Goal: Task Accomplishment & Management: Complete application form

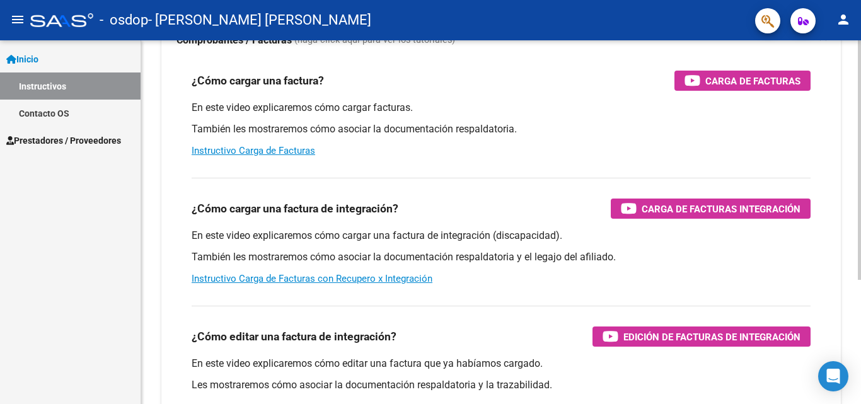
scroll to position [75, 0]
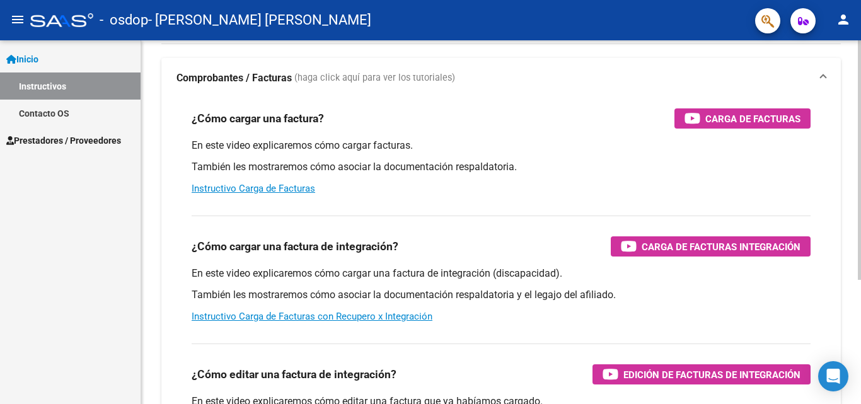
click at [860, 159] on div at bounding box center [858, 208] width 3 height 239
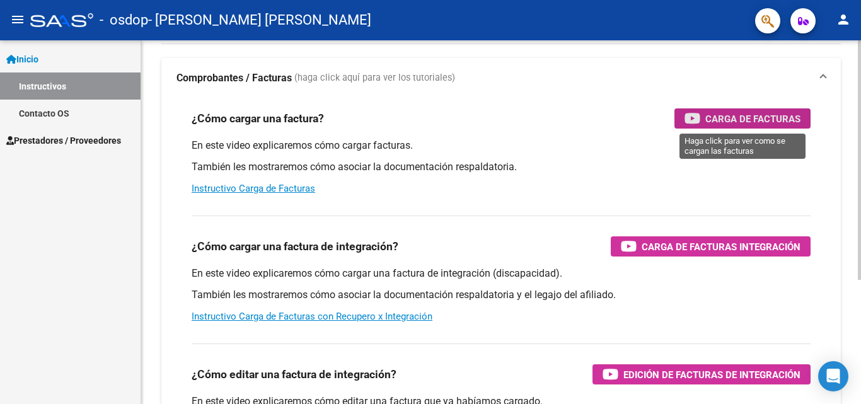
click at [743, 116] on span "Carga de Facturas" at bounding box center [752, 119] width 95 height 16
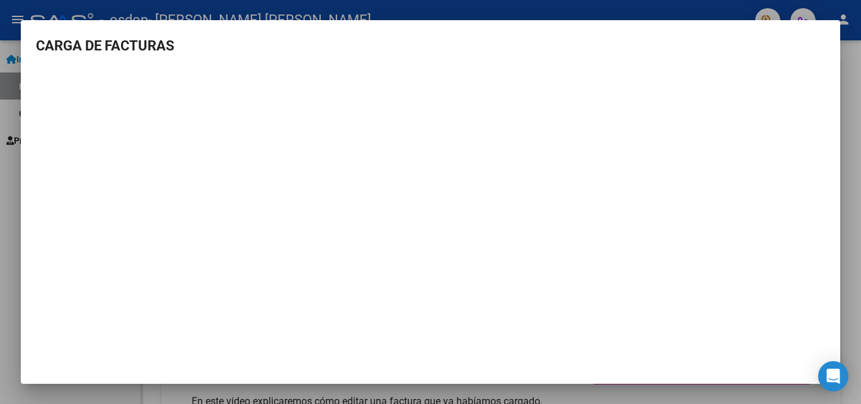
click at [814, 35] on mat-dialog-container "CARGA DE FACTURAS" at bounding box center [430, 201] width 819 height 363
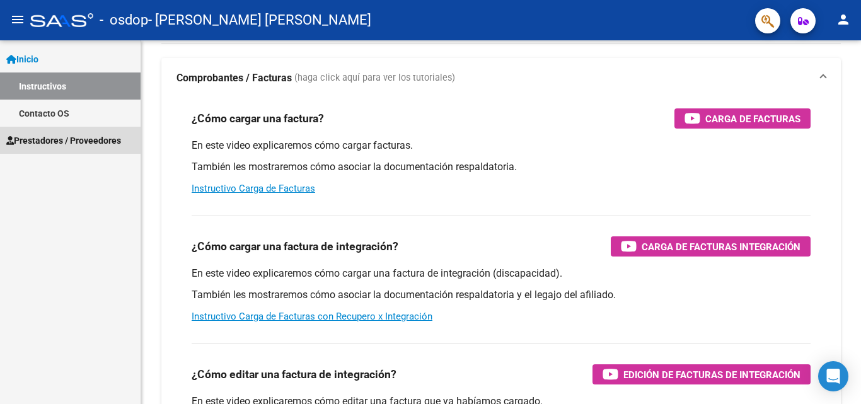
click at [86, 147] on span "Prestadores / Proveedores" at bounding box center [63, 141] width 115 height 14
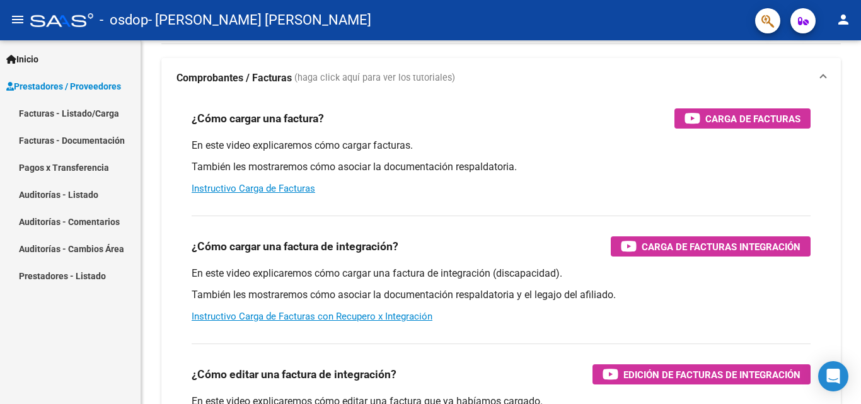
click at [84, 110] on link "Facturas - Listado/Carga" at bounding box center [70, 113] width 140 height 27
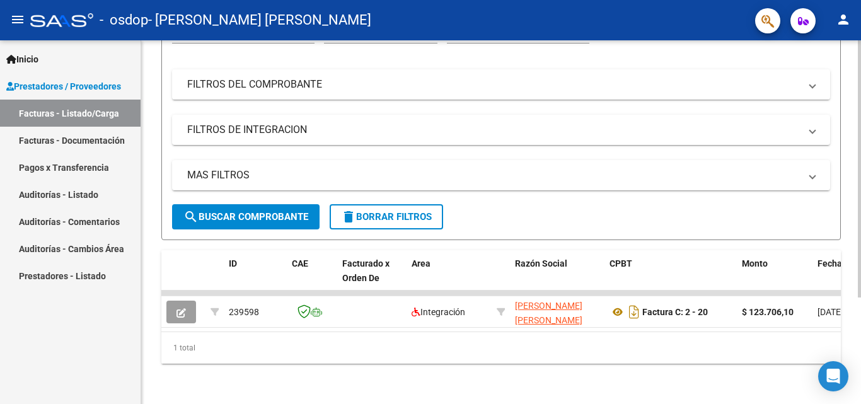
scroll to position [151, 0]
click at [860, 270] on div at bounding box center [858, 275] width 3 height 257
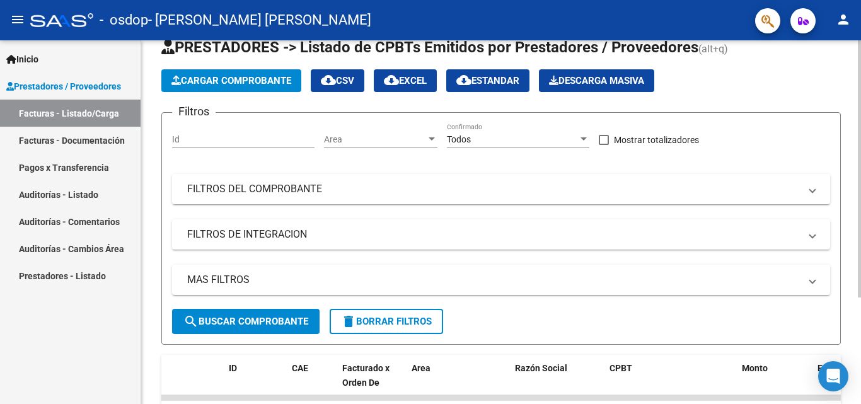
scroll to position [35, 0]
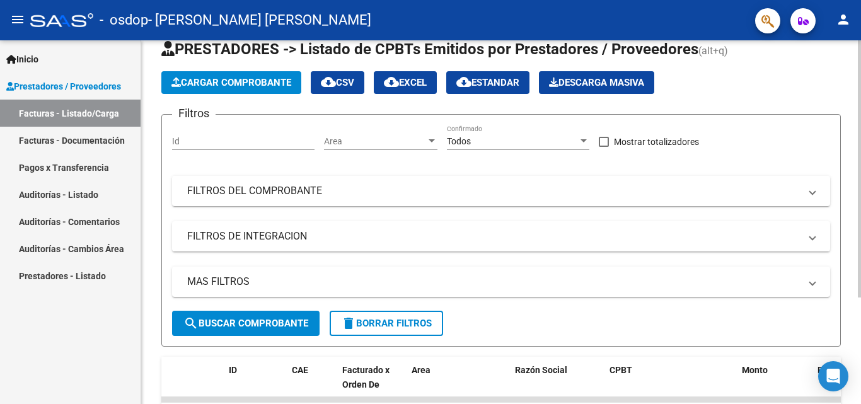
click at [860, 188] on div at bounding box center [858, 195] width 3 height 257
click at [254, 84] on span "Cargar Comprobante" at bounding box center [231, 82] width 120 height 11
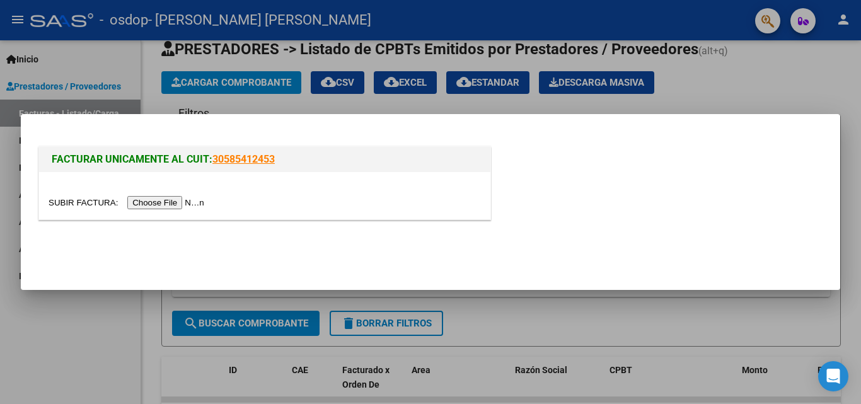
click at [169, 201] on input "file" at bounding box center [128, 202] width 159 height 13
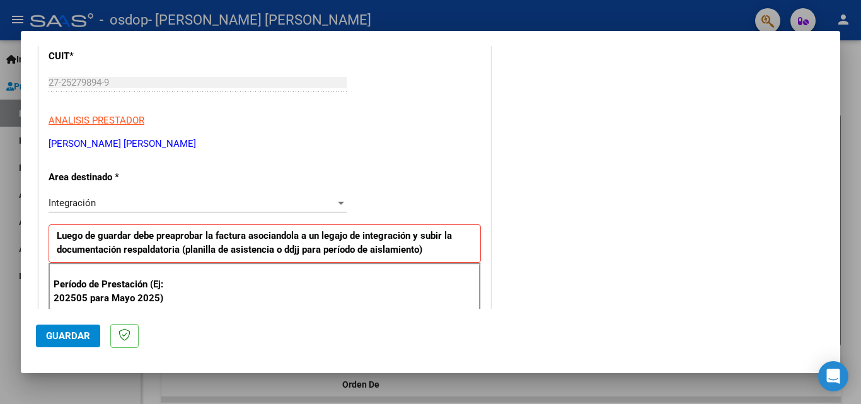
scroll to position [176, 0]
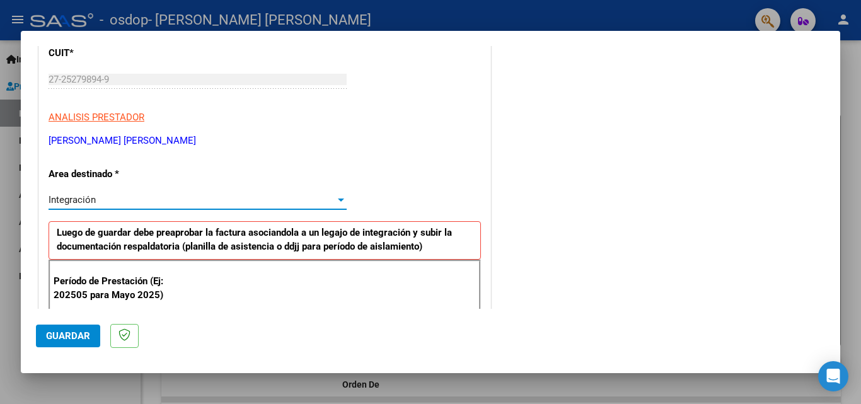
click at [335, 199] on div at bounding box center [340, 200] width 11 height 10
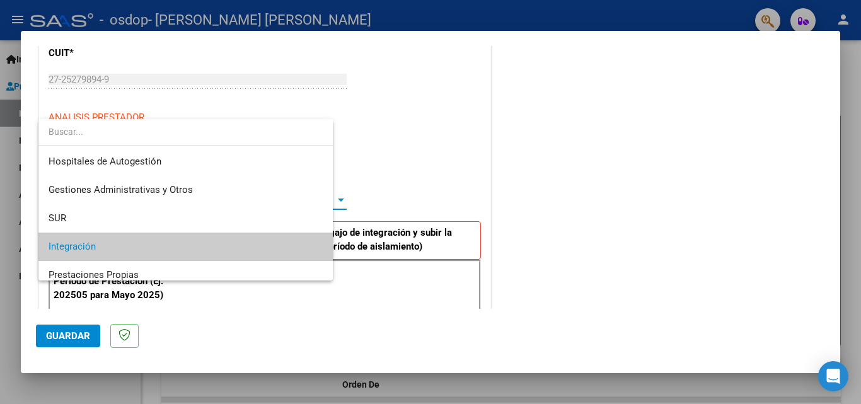
scroll to position [47, 0]
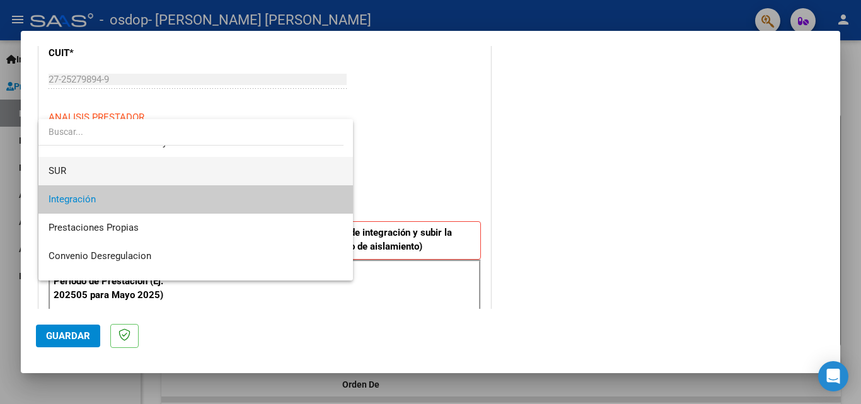
click at [158, 173] on span "SUR" at bounding box center [196, 171] width 294 height 28
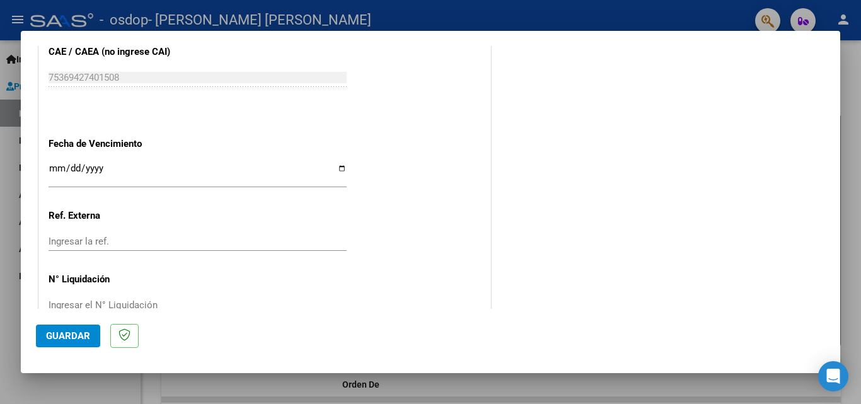
scroll to position [719, 0]
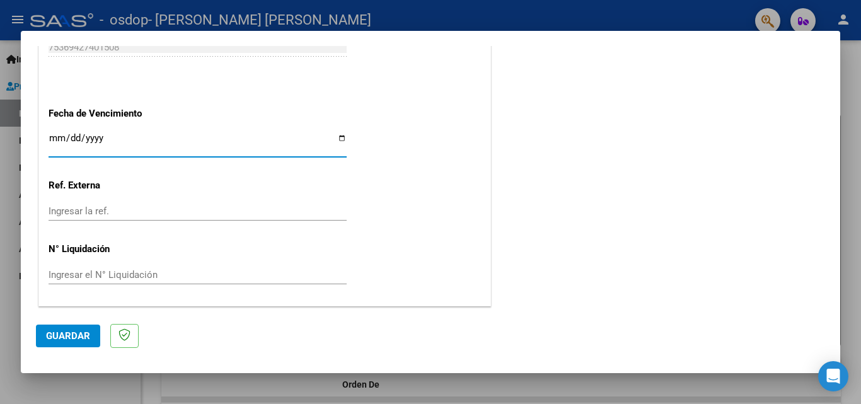
click at [338, 137] on input "Ingresar la fecha" at bounding box center [198, 143] width 298 height 20
type input "[DATE]"
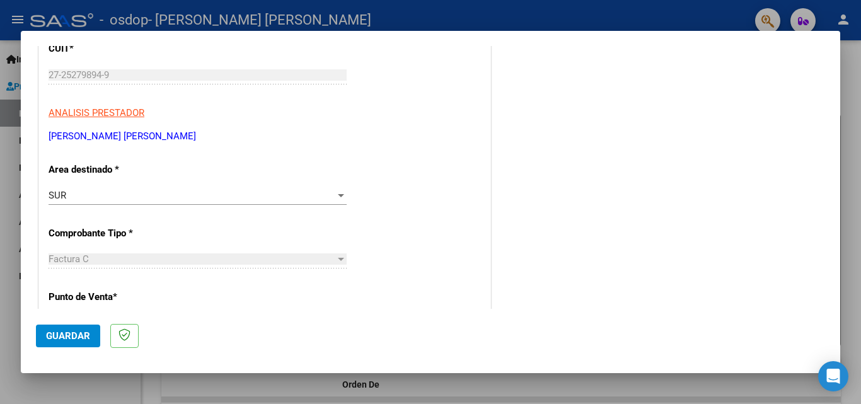
scroll to position [0, 0]
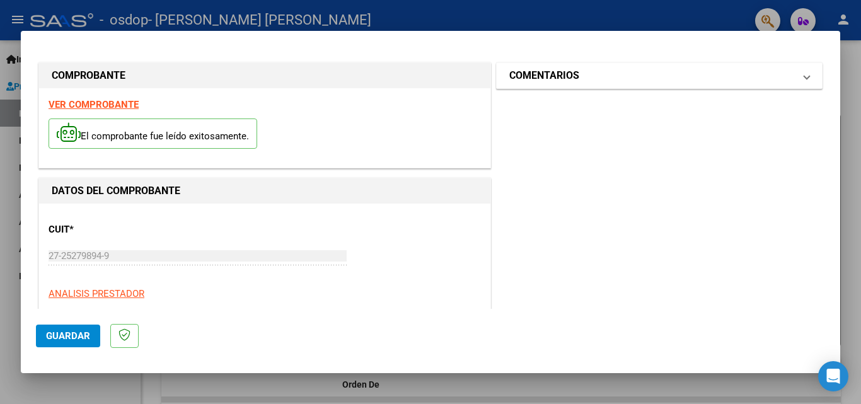
click at [800, 81] on mat-expansion-panel-header "COMENTARIOS" at bounding box center [658, 75] width 325 height 25
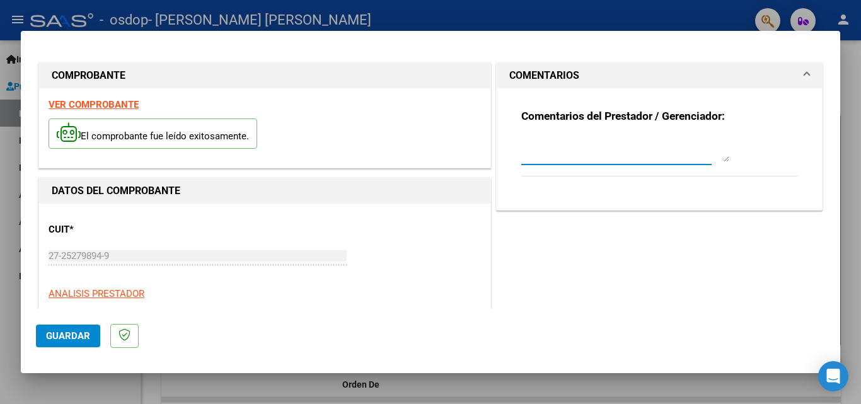
click at [546, 156] on textarea at bounding box center [625, 149] width 208 height 25
click at [721, 160] on textarea at bounding box center [625, 149] width 208 height 25
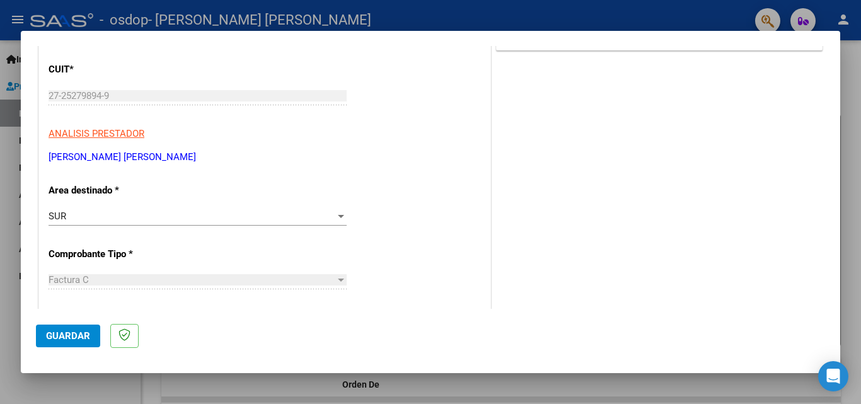
scroll to position [31, 0]
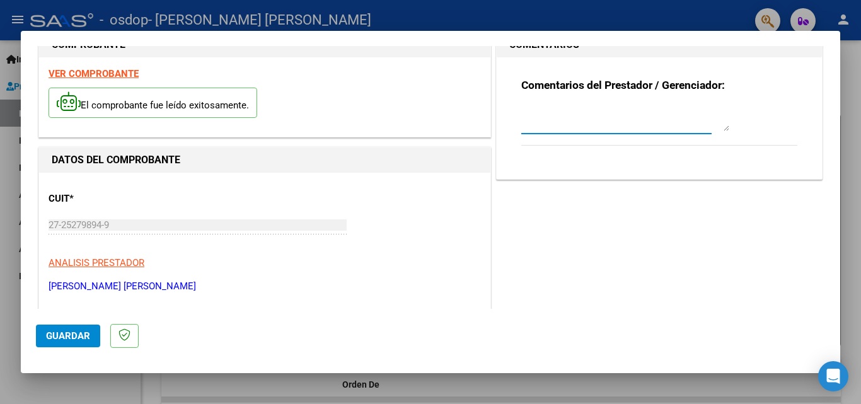
click at [575, 130] on textarea at bounding box center [625, 118] width 208 height 25
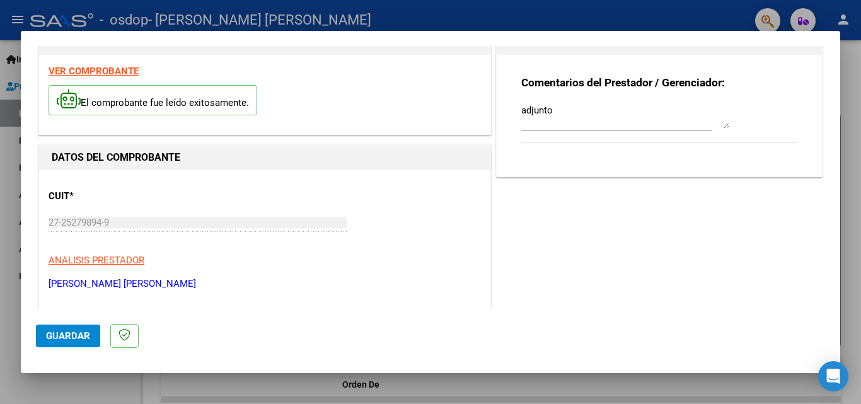
scroll to position [0, 0]
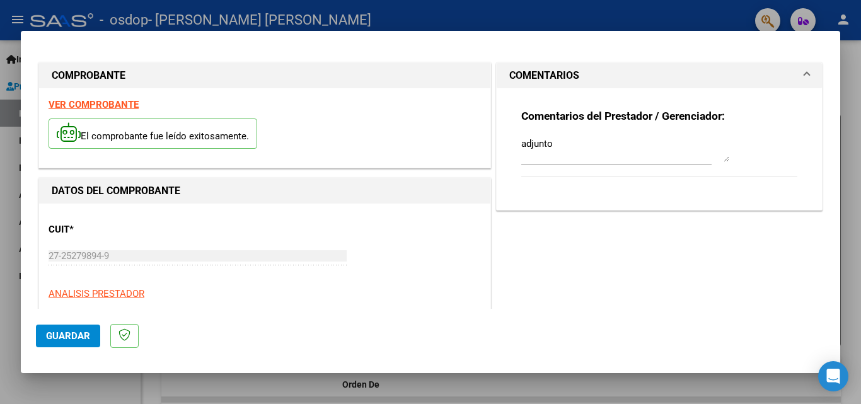
click at [575, 138] on textarea "adjunto" at bounding box center [625, 149] width 208 height 25
type textarea "a"
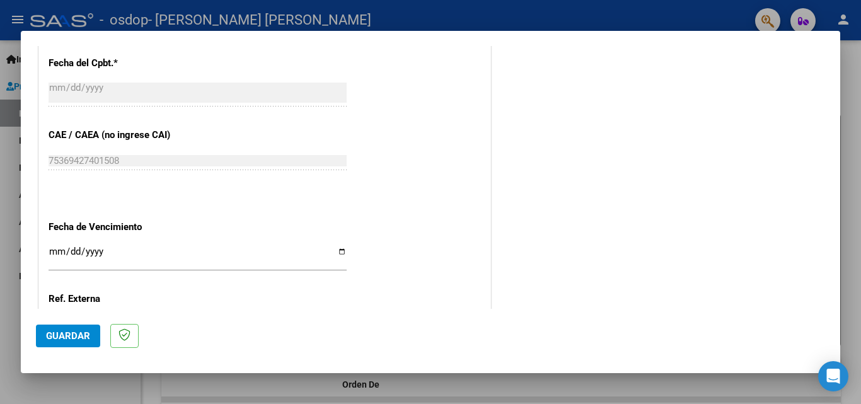
scroll to position [719, 0]
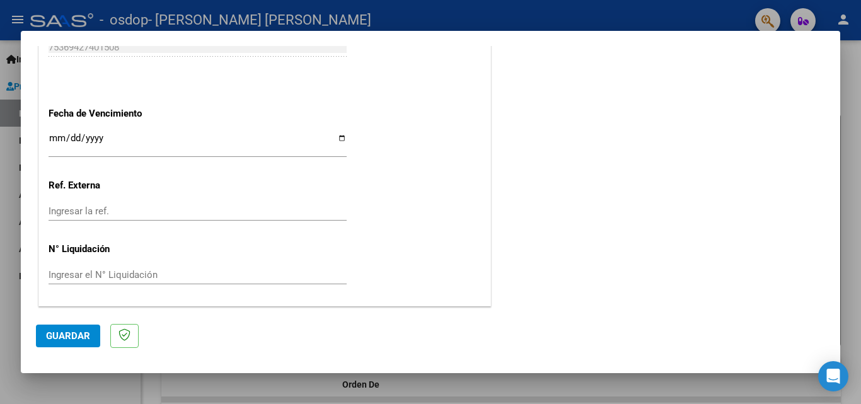
click at [60, 333] on span "Guardar" at bounding box center [68, 335] width 44 height 11
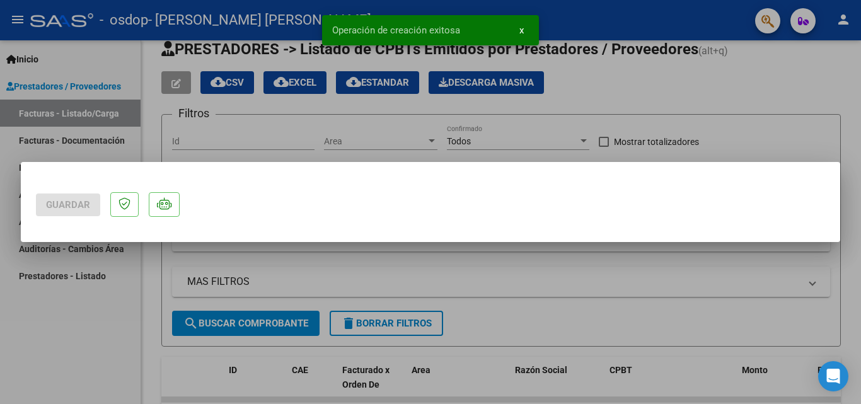
scroll to position [0, 0]
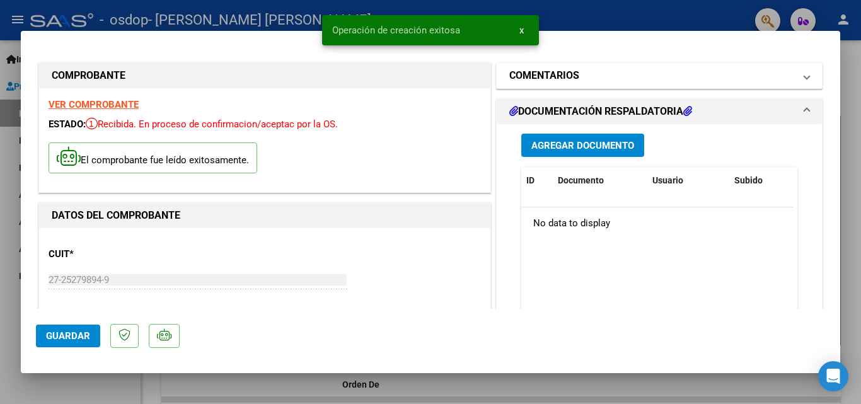
click at [793, 77] on span "COMENTARIOS" at bounding box center [656, 75] width 295 height 15
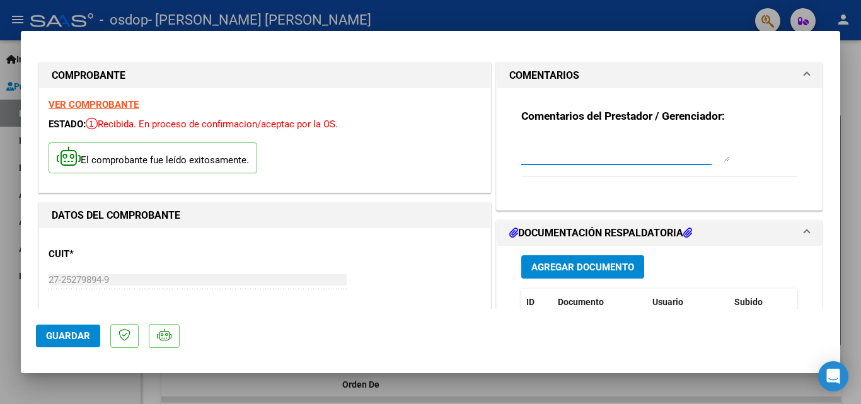
click at [544, 157] on textarea at bounding box center [625, 149] width 208 height 25
type textarea "adjunto planilla de asistencia del paciente [PERSON_NAME]"
click at [544, 273] on span "Agregar Documento" at bounding box center [582, 266] width 103 height 11
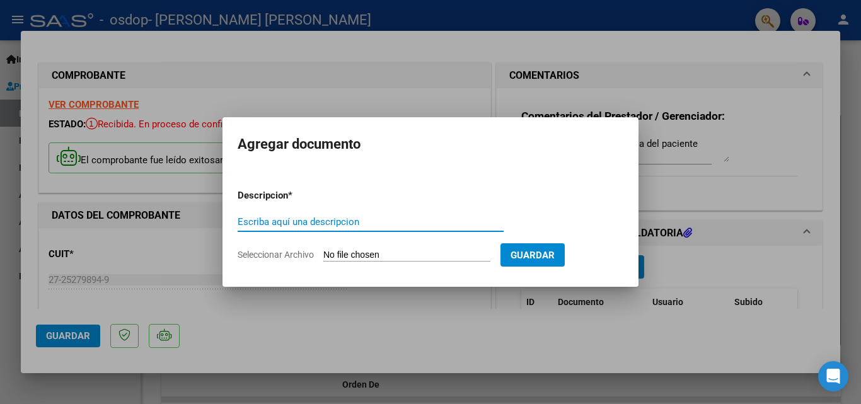
click at [428, 260] on input "Seleccionar Archivo" at bounding box center [406, 255] width 167 height 12
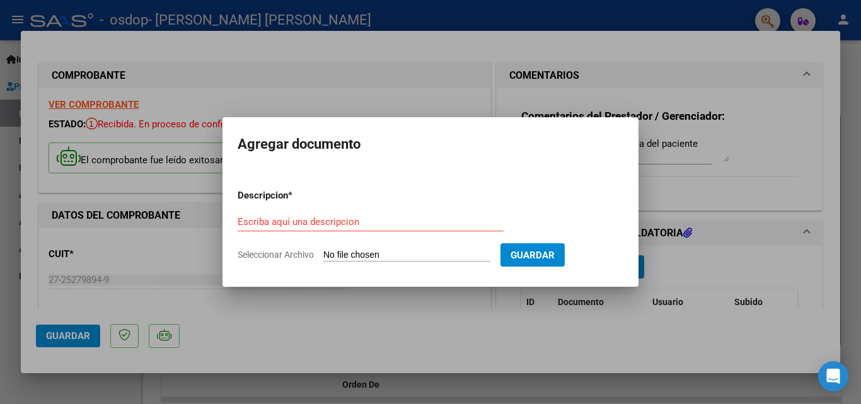
type input "C:\fakepath\[PERSON_NAME].pdf"
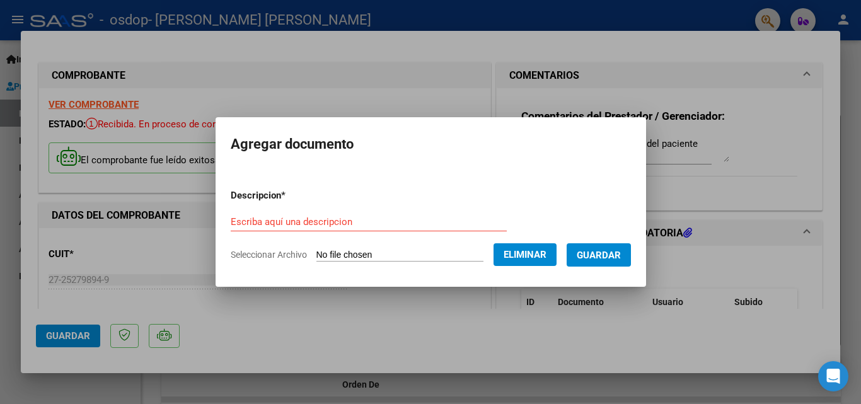
click at [304, 219] on input "Escriba aquí una descripcion" at bounding box center [369, 221] width 276 height 11
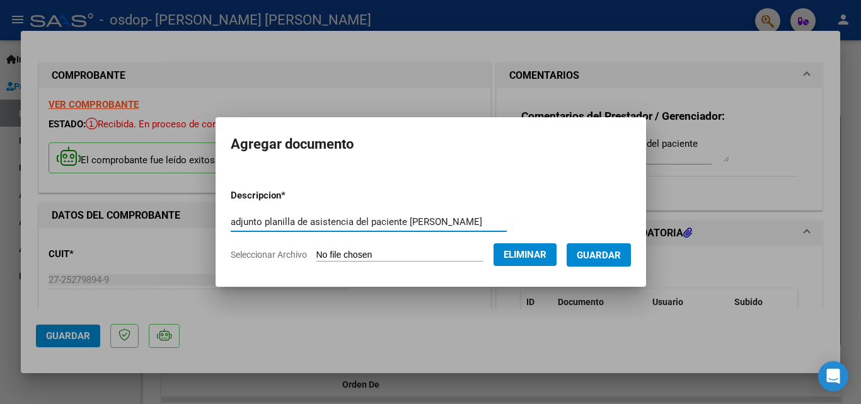
type input "adjunto planilla de asistencia del paciente [PERSON_NAME]"
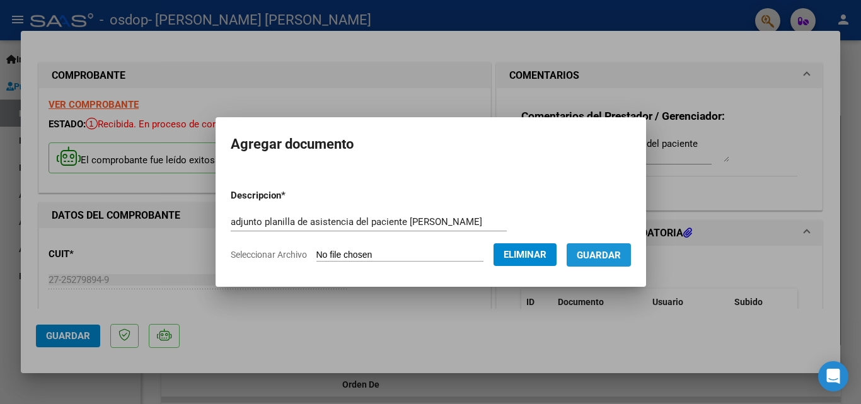
click at [612, 251] on span "Guardar" at bounding box center [598, 254] width 44 height 11
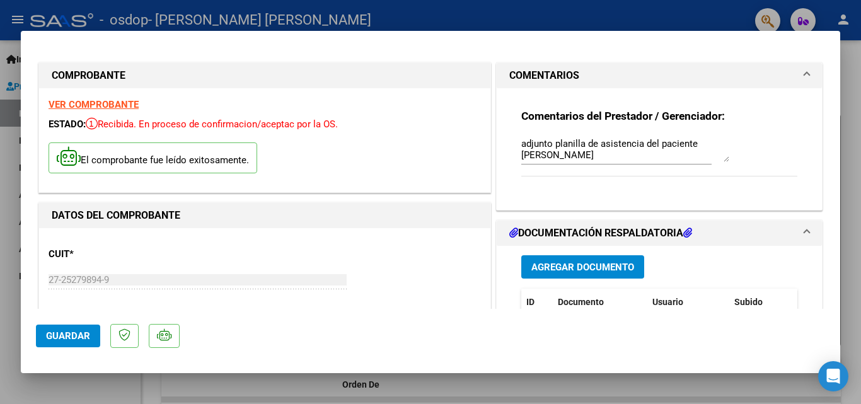
click at [818, 38] on mat-dialog-container "COMPROBANTE VER COMPROBANTE ESTADO: Recibida. En proceso de confirmacion/acepta…" at bounding box center [430, 202] width 819 height 342
click at [851, 14] on div at bounding box center [430, 202] width 861 height 404
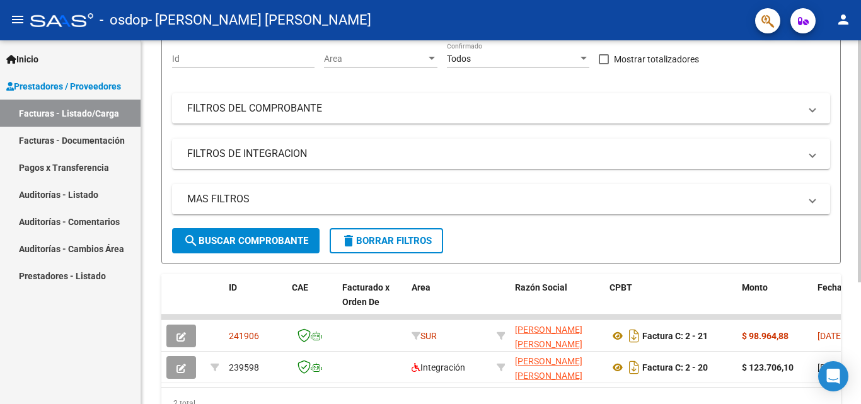
scroll to position [137, 0]
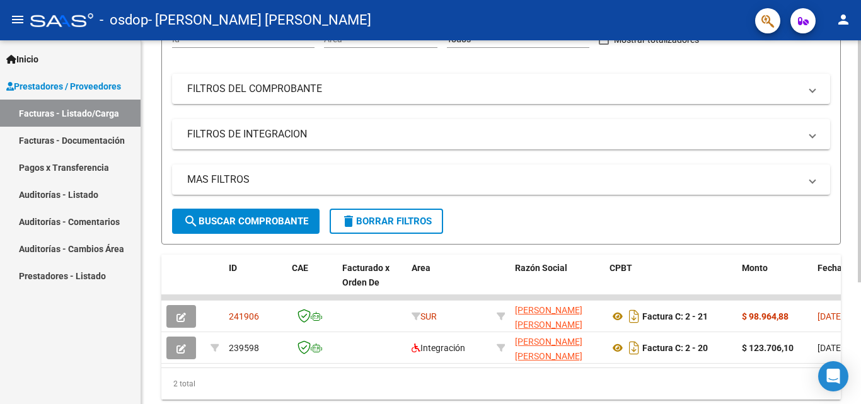
click at [860, 176] on div at bounding box center [858, 258] width 3 height 242
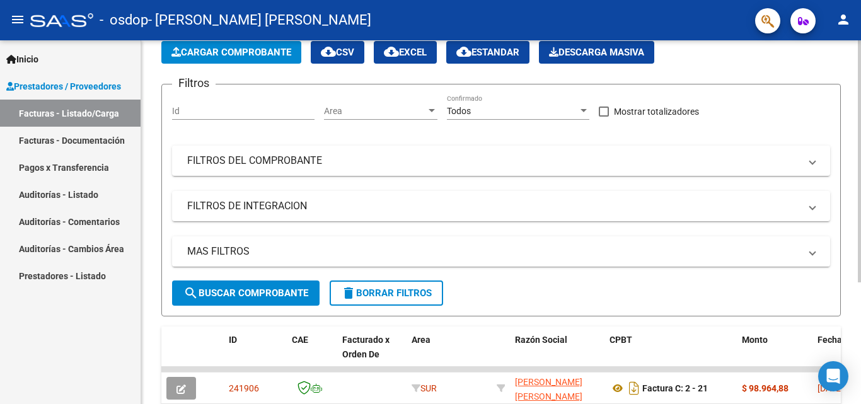
scroll to position [64, 0]
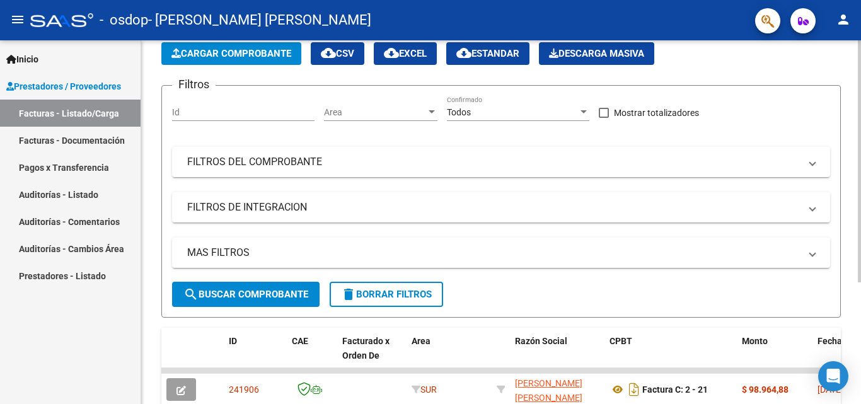
click at [860, 183] on div at bounding box center [858, 207] width 3 height 242
click at [386, 163] on mat-panel-title "FILTROS DEL COMPROBANTE" at bounding box center [493, 162] width 612 height 14
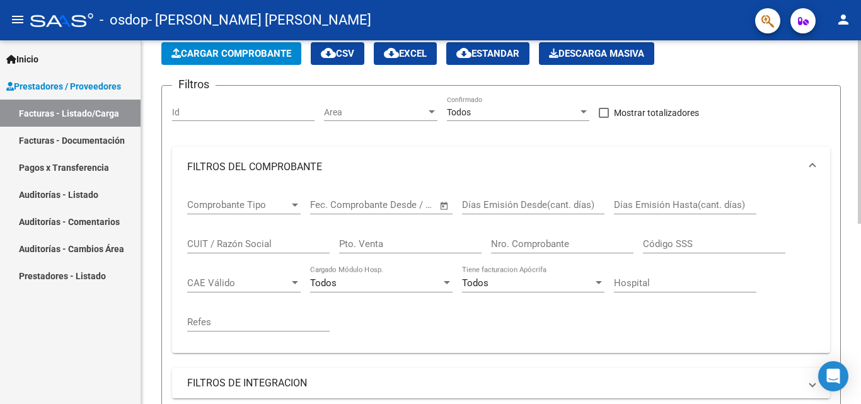
click at [326, 381] on mat-panel-title "FILTROS DE INTEGRACION" at bounding box center [493, 383] width 612 height 14
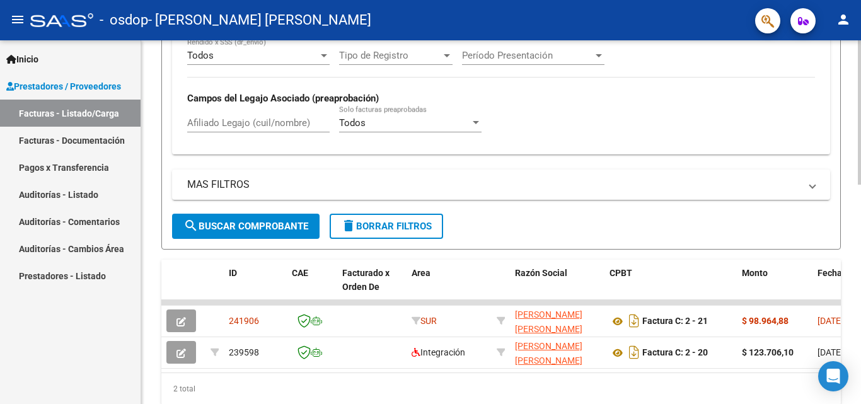
scroll to position [509, 0]
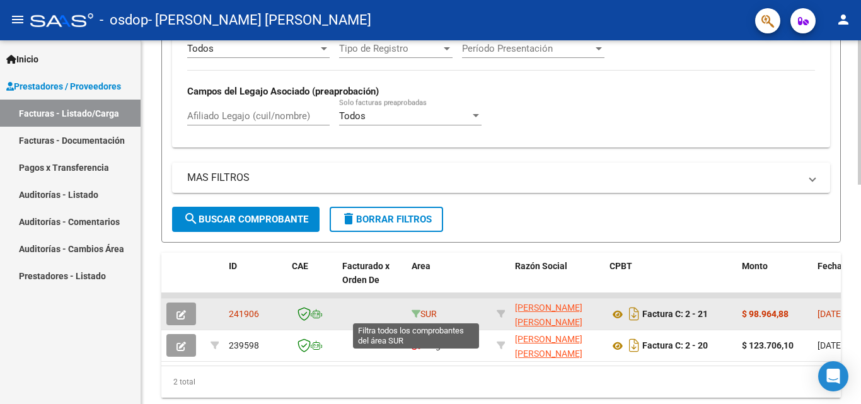
click at [416, 312] on icon at bounding box center [415, 313] width 9 height 9
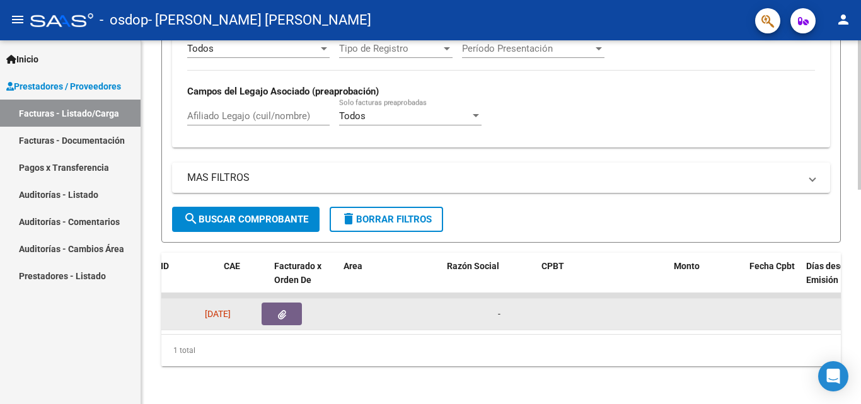
scroll to position [0, 0]
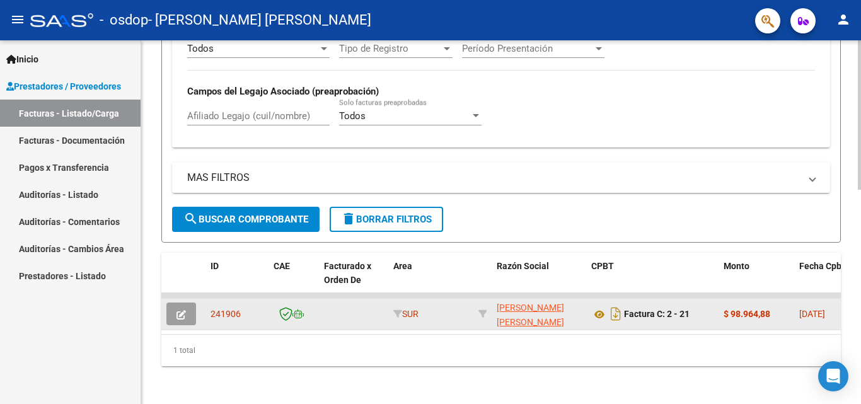
click at [316, 185] on mat-expansion-panel-header "MAS FILTROS" at bounding box center [501, 178] width 658 height 30
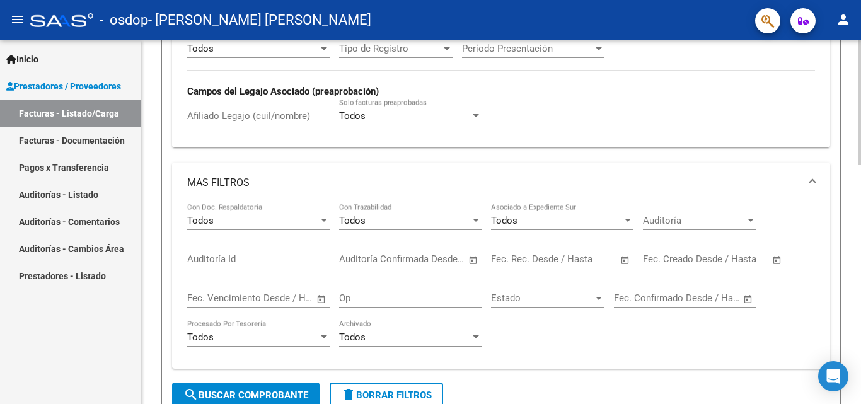
scroll to position [60, 0]
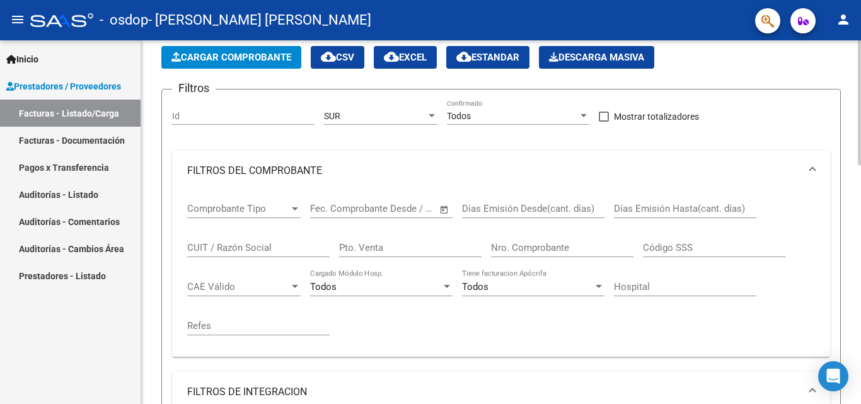
click at [860, 137] on div at bounding box center [858, 123] width 3 height 125
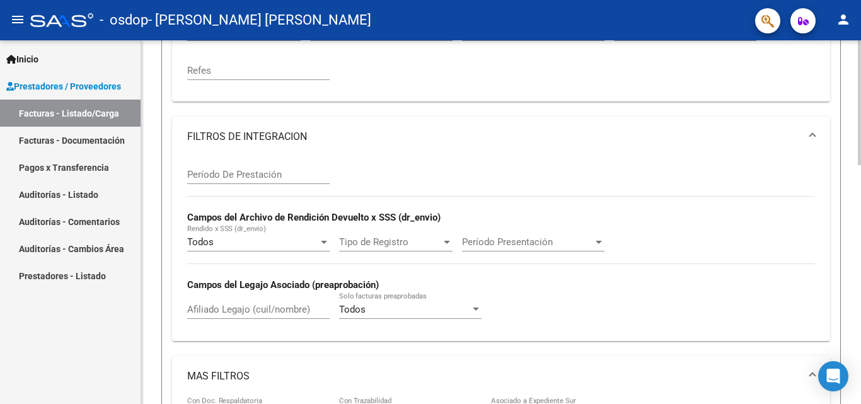
scroll to position [381, 0]
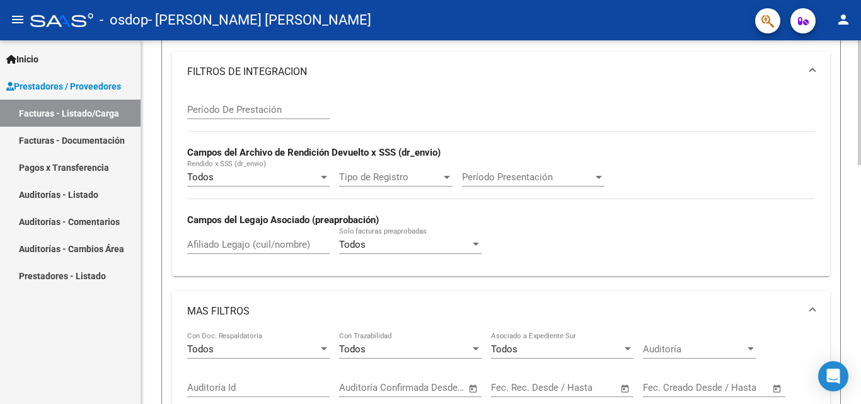
click at [847, 273] on div "Video tutorial PRESTADORES -> Listado de CPBTs Emitidos por Prestadores / Prove…" at bounding box center [502, 185] width 723 height 1051
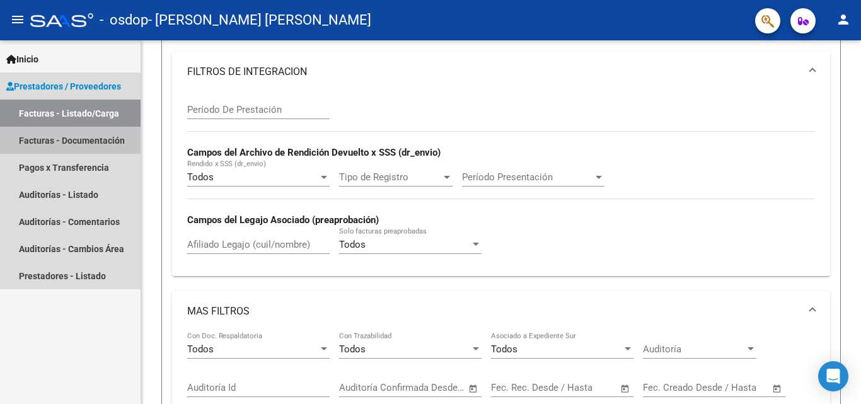
click at [89, 135] on link "Facturas - Documentación" at bounding box center [70, 140] width 140 height 27
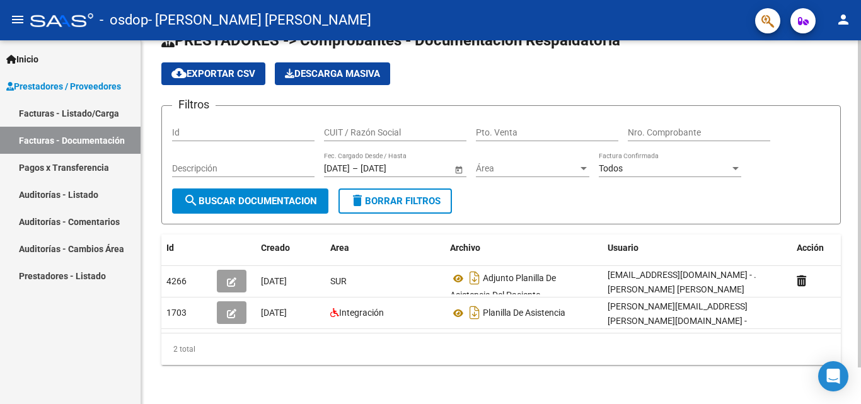
scroll to position [41, 0]
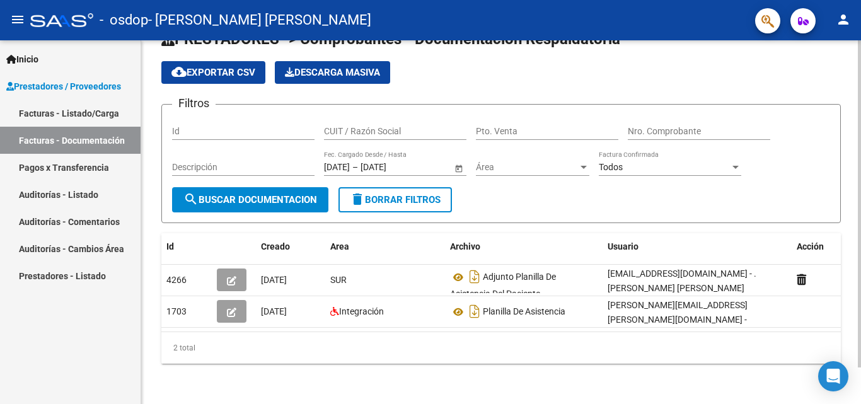
click at [860, 266] on div at bounding box center [858, 240] width 3 height 327
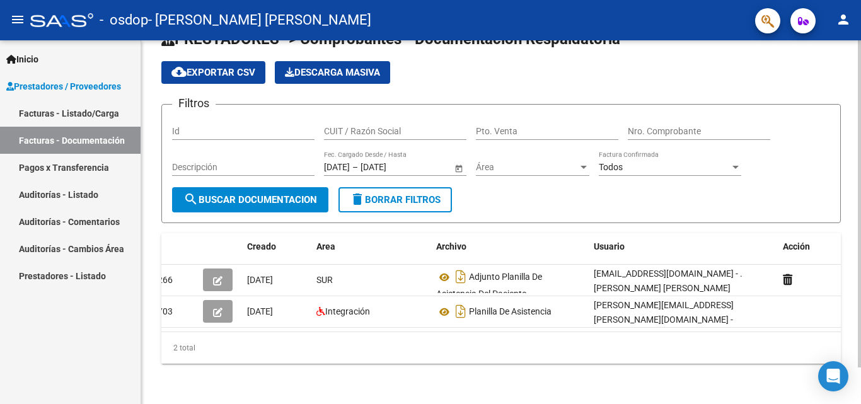
scroll to position [0, 0]
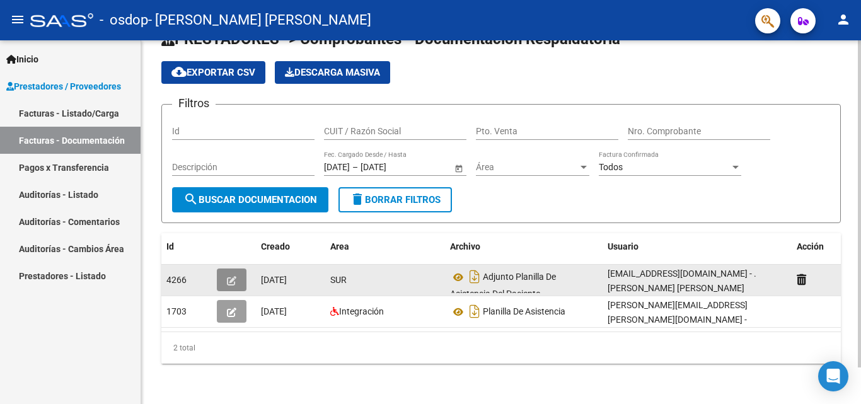
click at [233, 274] on span "button" at bounding box center [231, 279] width 9 height 11
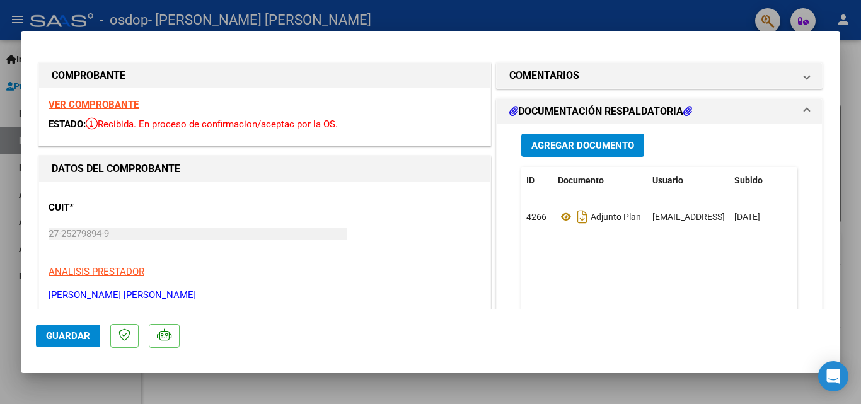
drag, startPoint x: 490, startPoint y: 187, endPoint x: 481, endPoint y: 273, distance: 86.1
click at [411, 263] on div "CUIT * 27-25279894-9 Ingresar CUIT ANALISIS PRESTADOR [PERSON_NAME] [PERSON_NAM…" at bounding box center [265, 246] width 432 height 111
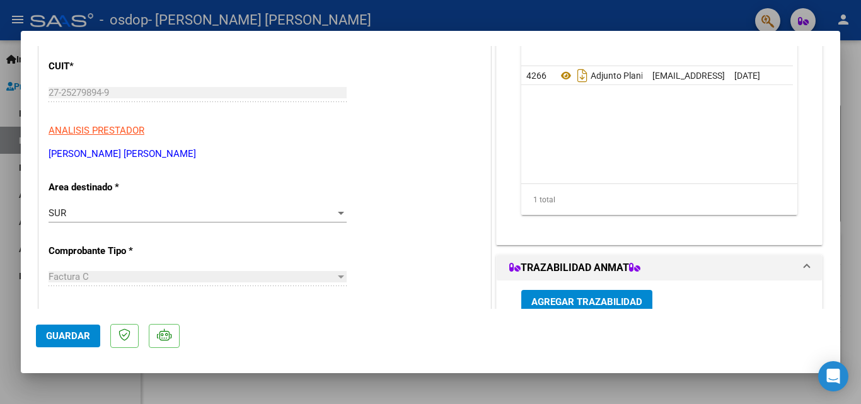
scroll to position [197, 0]
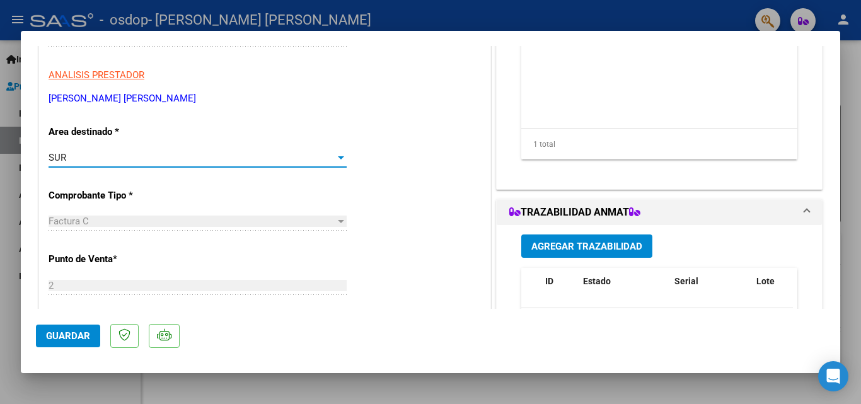
click at [335, 154] on div at bounding box center [340, 157] width 11 height 10
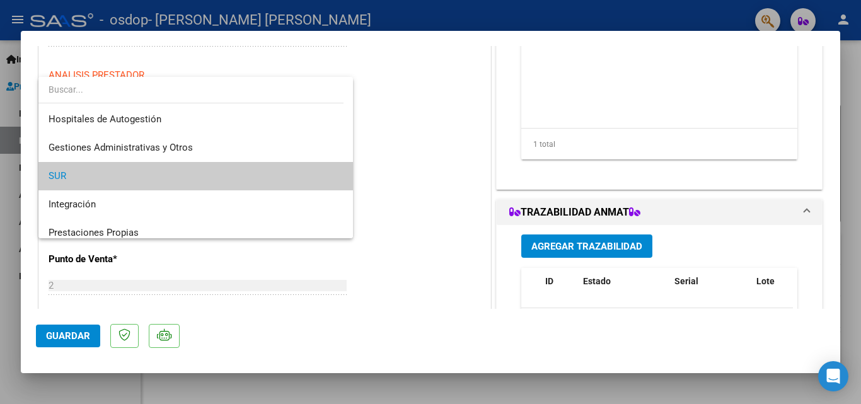
scroll to position [19, 0]
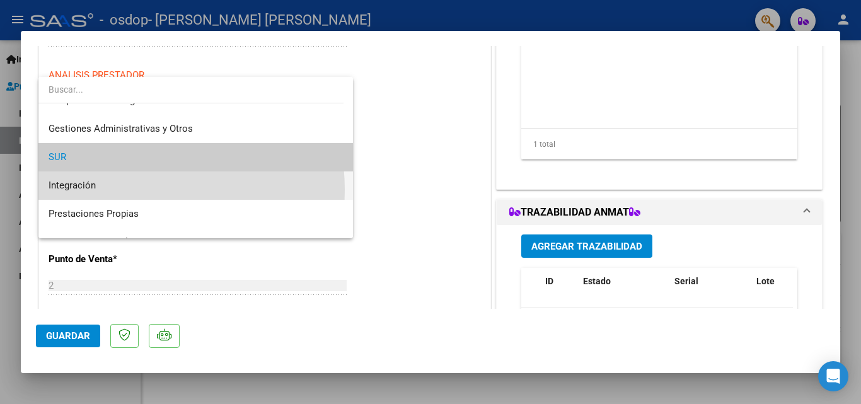
click at [124, 190] on span "Integración" at bounding box center [196, 185] width 294 height 28
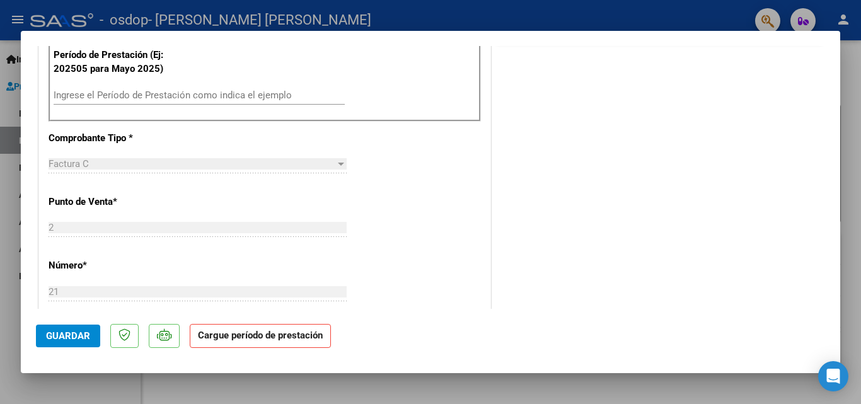
scroll to position [348, 0]
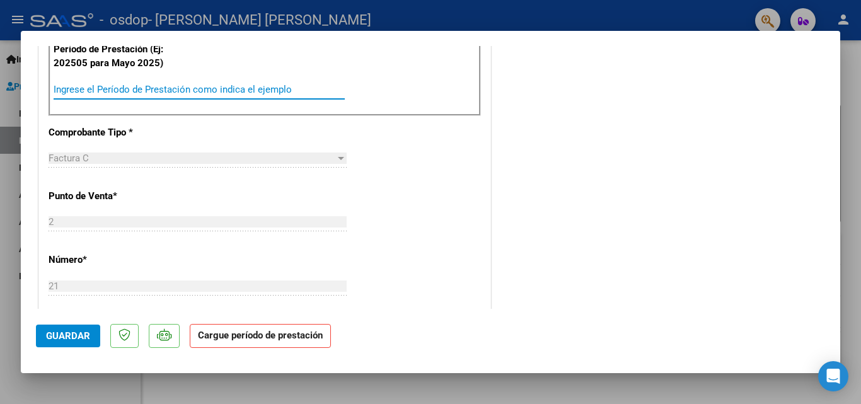
click at [203, 94] on input "Ingrese el Período de Prestación como indica el ejemplo" at bounding box center [199, 89] width 291 height 11
click at [178, 88] on input "Ingrese el Período de Prestación como indica el ejemplo" at bounding box center [199, 89] width 291 height 11
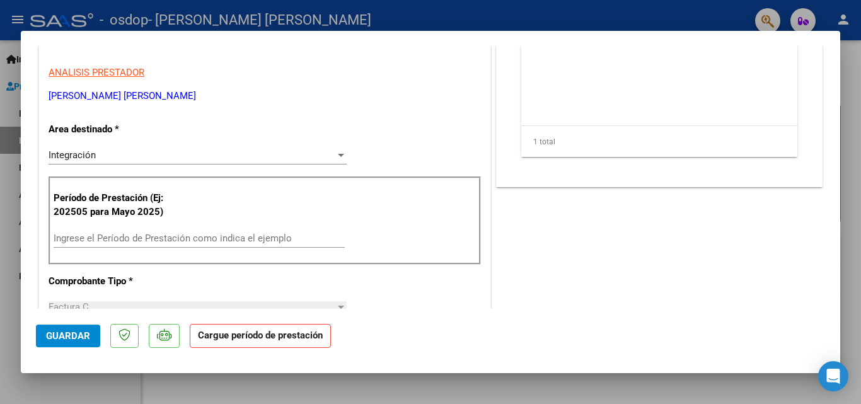
scroll to position [213, 0]
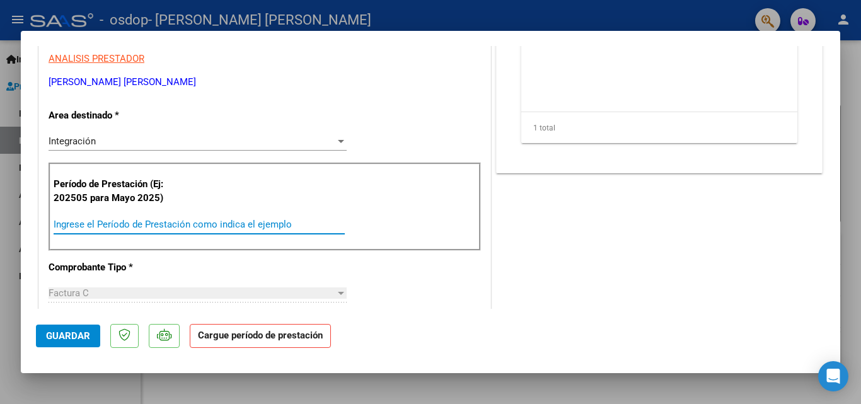
click at [117, 222] on input "Ingrese el Período de Prestación como indica el ejemplo" at bounding box center [199, 224] width 291 height 11
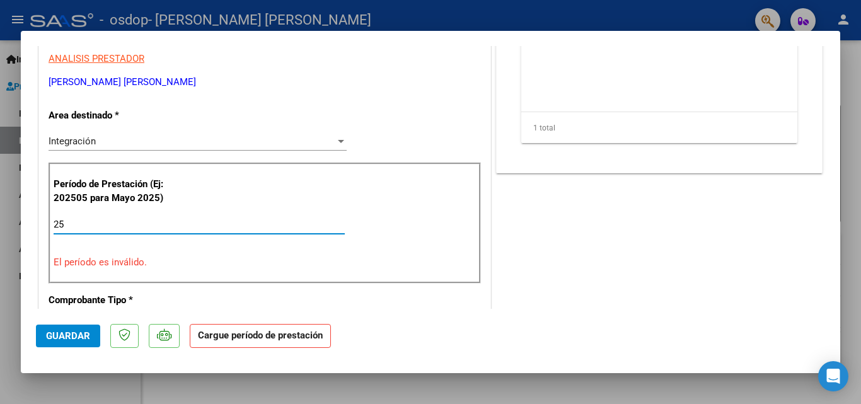
type input "2"
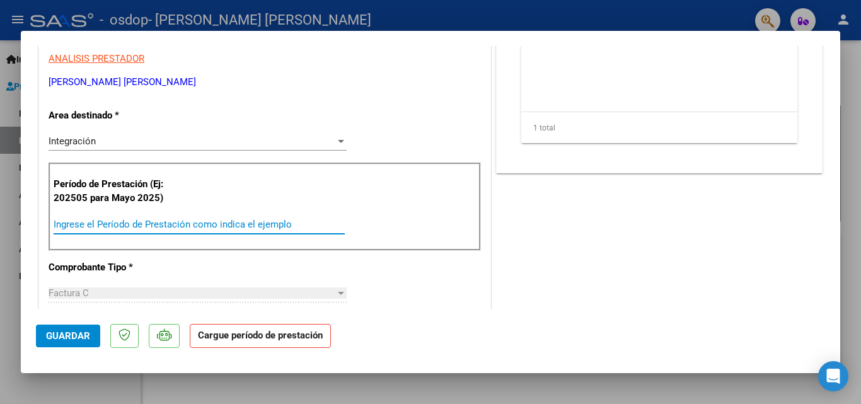
click at [108, 232] on div "Ingrese el Período de Prestación como indica el ejemplo" at bounding box center [199, 224] width 291 height 19
click at [103, 223] on input "Ingrese el Período de Prestación como indica el ejemplo" at bounding box center [199, 224] width 291 height 11
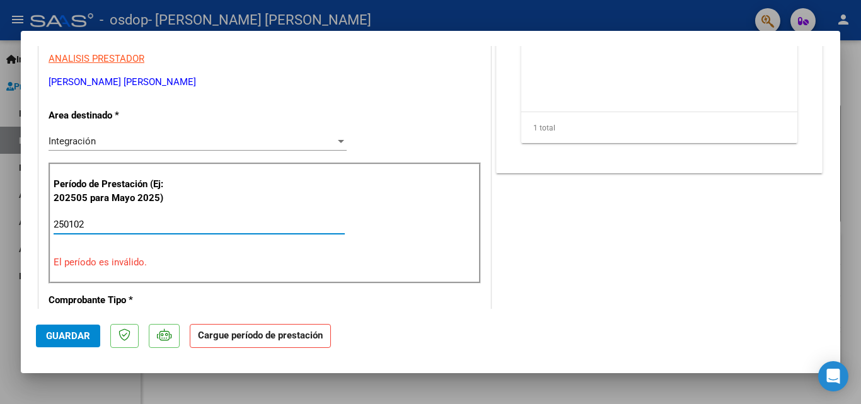
click at [103, 223] on input "250102" at bounding box center [199, 224] width 291 height 11
click at [104, 226] on input "250102" at bounding box center [199, 224] width 291 height 11
click at [111, 231] on div "252508 Ingrese el Período de Prestación como indica el ejemplo" at bounding box center [199, 224] width 291 height 19
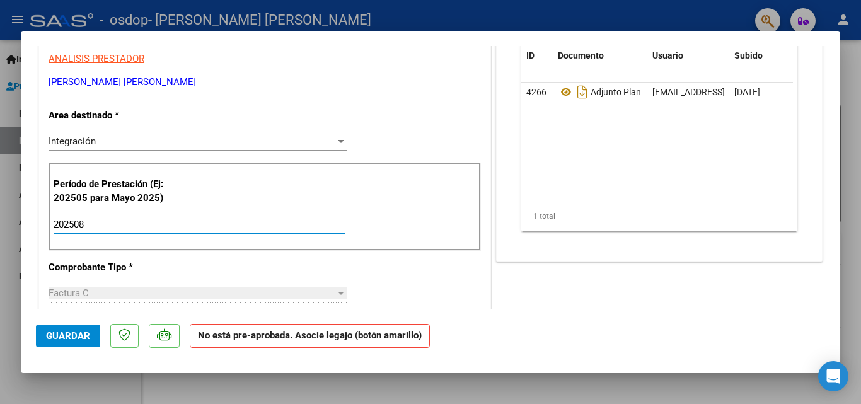
type input "202508"
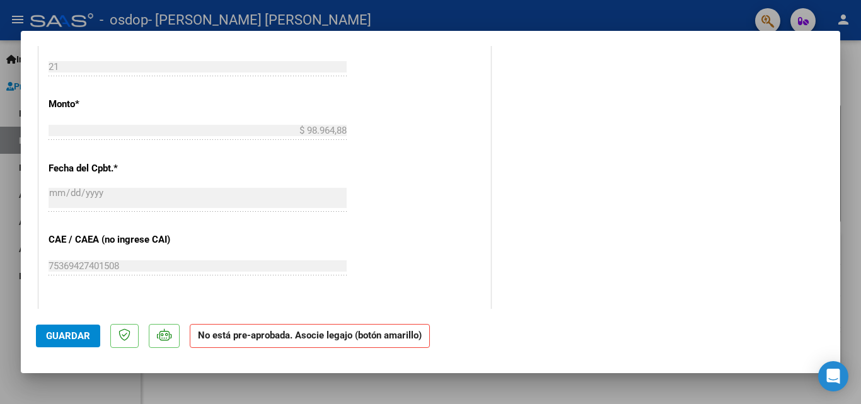
scroll to position [688, 0]
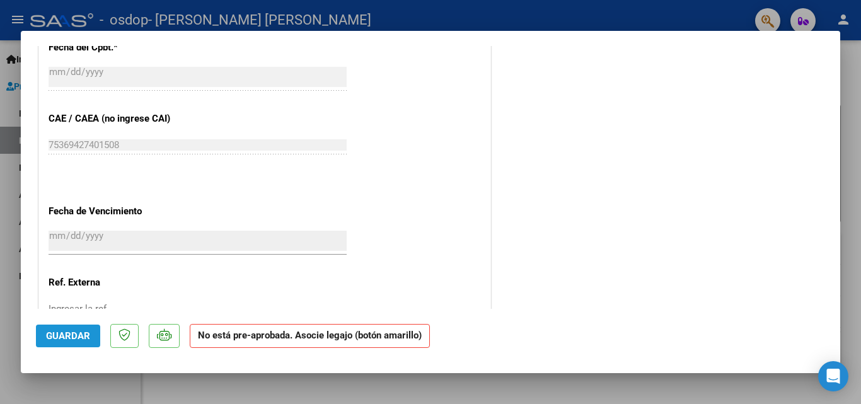
click at [83, 337] on span "Guardar" at bounding box center [68, 335] width 44 height 11
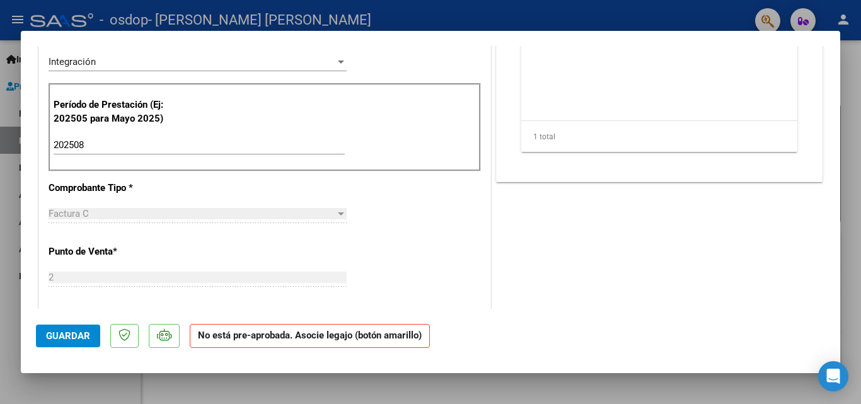
scroll to position [295, 0]
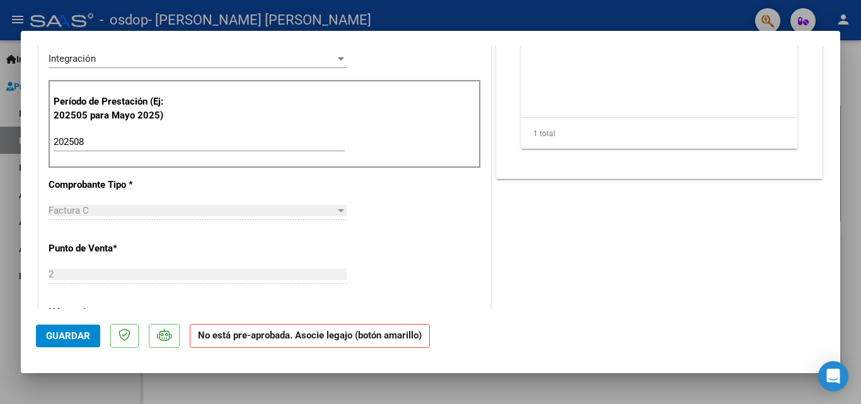
drag, startPoint x: 825, startPoint y: 166, endPoint x: 830, endPoint y: 116, distance: 50.0
click at [830, 116] on mat-dialog-content "COMPROBANTE VER COMPROBANTE ESTADO: Recibida. En proceso de confirmacion/acepta…" at bounding box center [430, 177] width 819 height 263
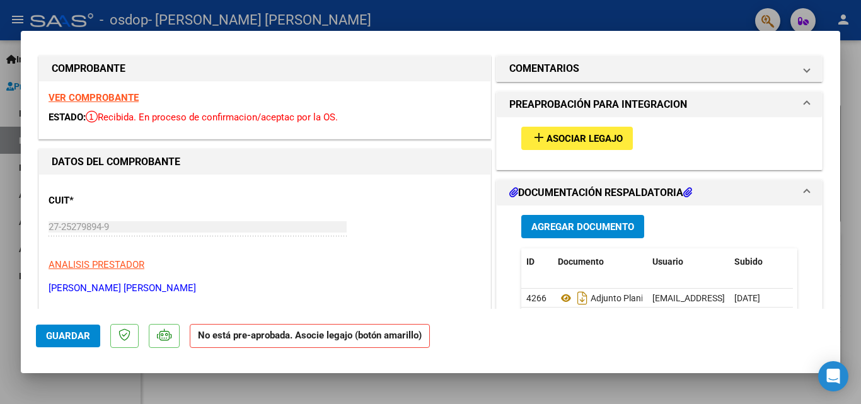
scroll to position [0, 0]
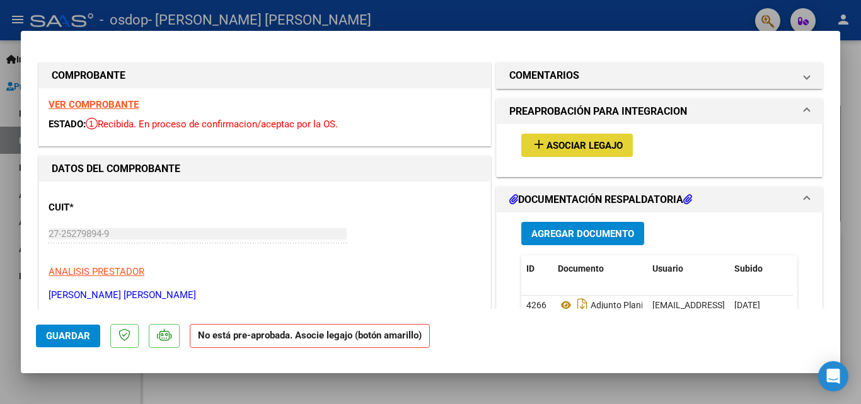
click at [562, 142] on span "Asociar Legajo" at bounding box center [584, 145] width 76 height 11
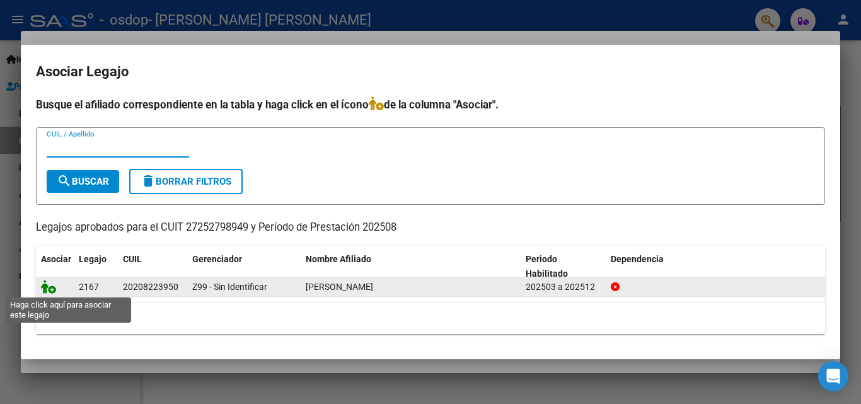
click at [51, 287] on icon at bounding box center [48, 287] width 15 height 14
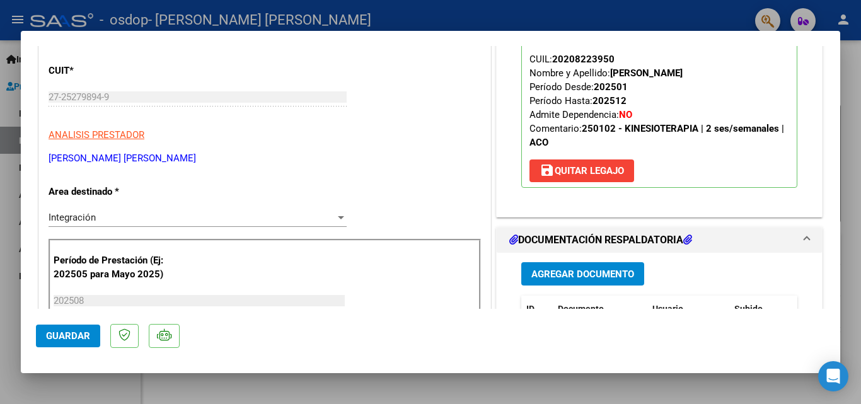
scroll to position [250, 0]
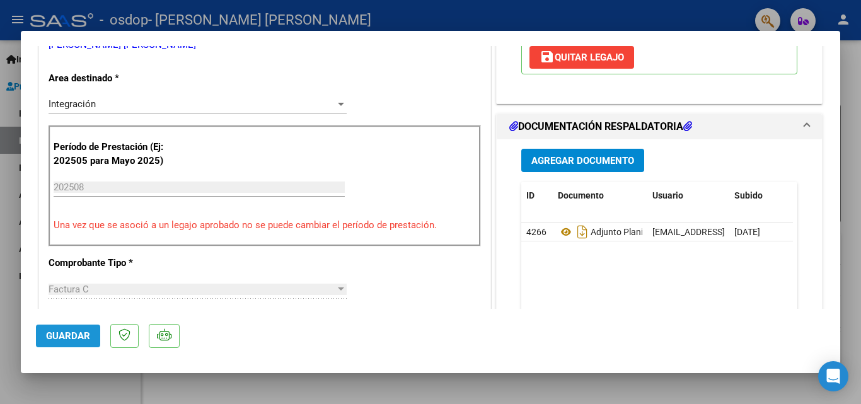
click at [52, 331] on span "Guardar" at bounding box center [68, 335] width 44 height 11
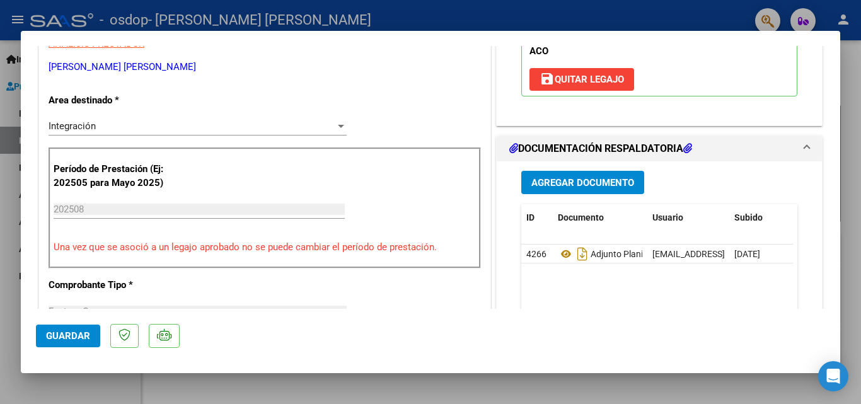
scroll to position [276, 0]
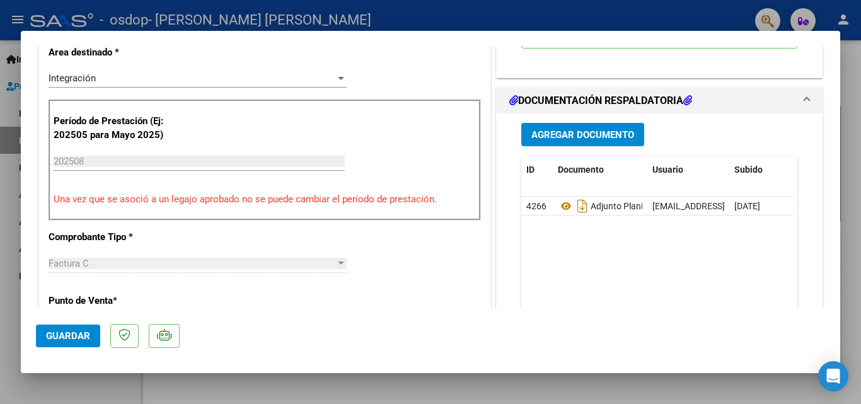
click at [77, 337] on span "Guardar" at bounding box center [68, 335] width 44 height 11
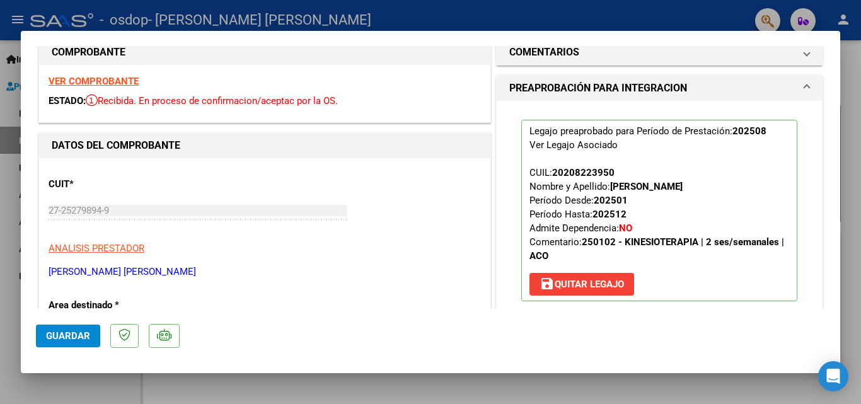
scroll to position [0, 0]
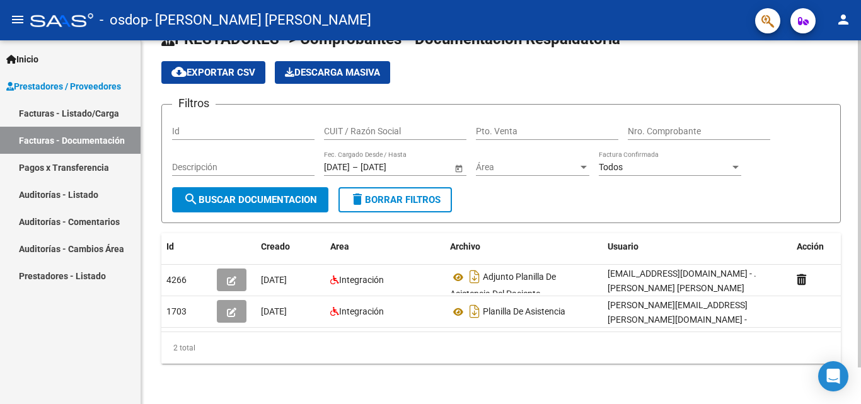
click at [860, 169] on div at bounding box center [858, 240] width 3 height 327
click at [854, 284] on div "PRESTADORES -> Comprobantes - Documentación Respaldatoria cloud_download Export…" at bounding box center [502, 206] width 723 height 395
click at [860, 290] on div at bounding box center [858, 240] width 3 height 327
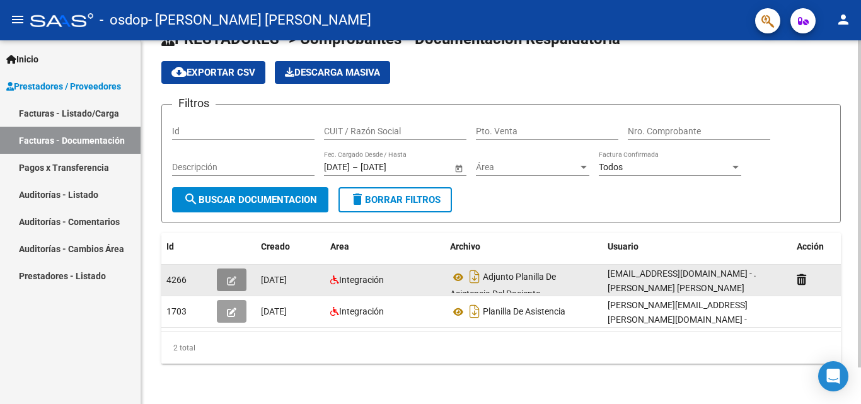
click at [228, 276] on icon "button" at bounding box center [231, 280] width 9 height 9
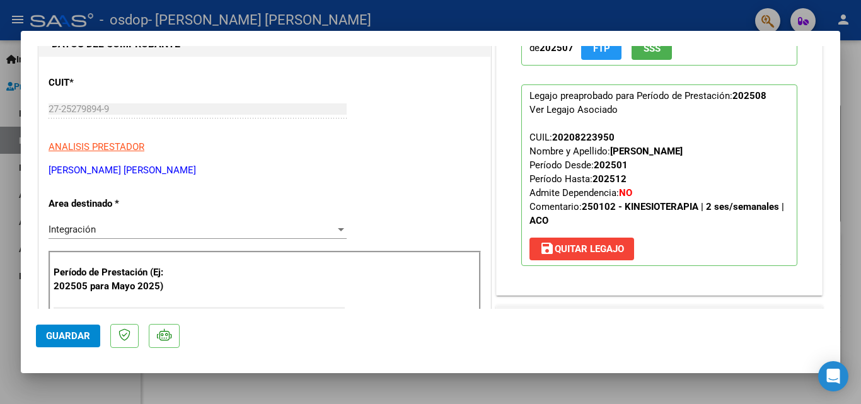
scroll to position [0, 0]
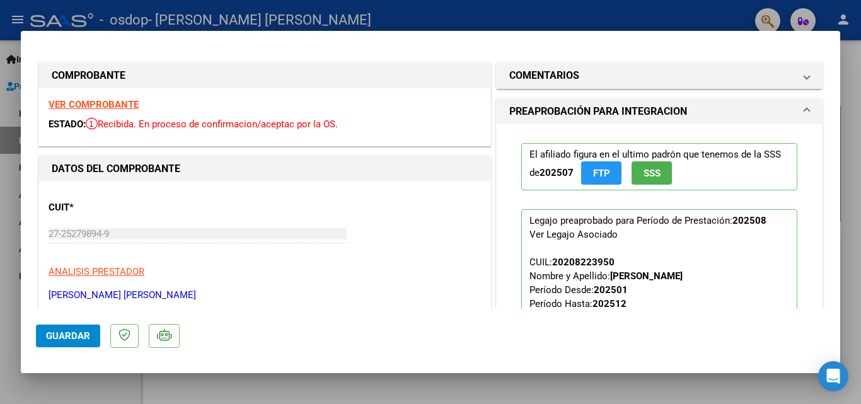
type input "$ 0,00"
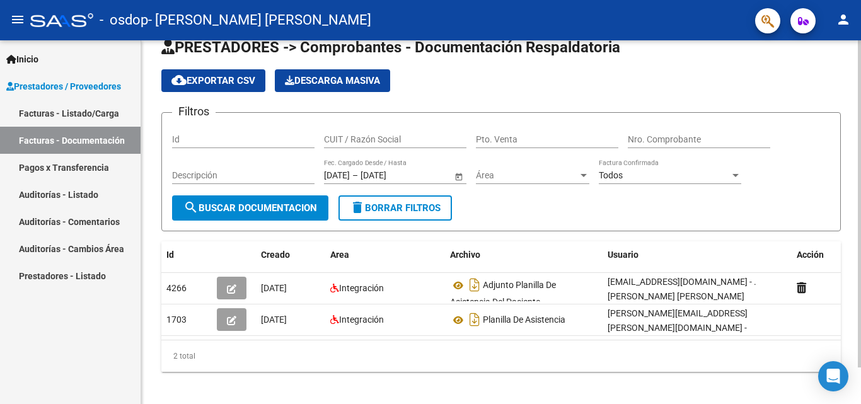
scroll to position [41, 0]
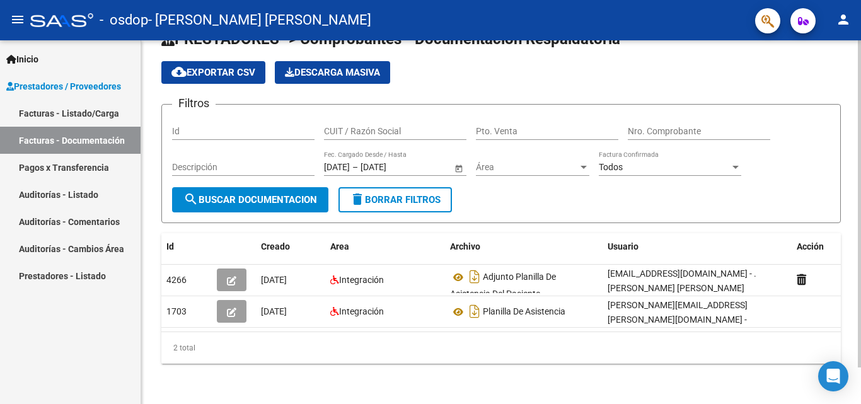
click at [860, 146] on div at bounding box center [858, 240] width 3 height 327
click at [860, 178] on div at bounding box center [858, 240] width 3 height 327
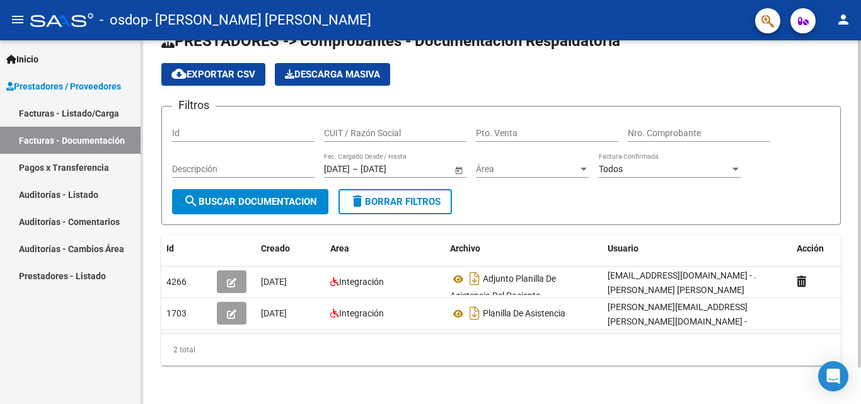
scroll to position [31, 0]
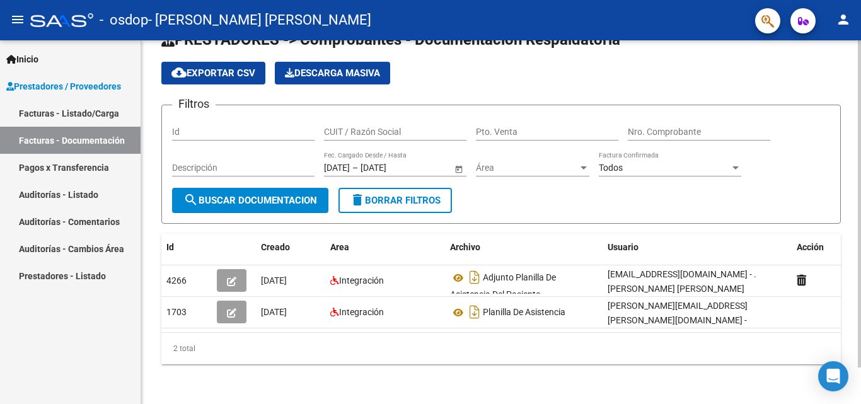
click at [860, 169] on div at bounding box center [858, 239] width 3 height 327
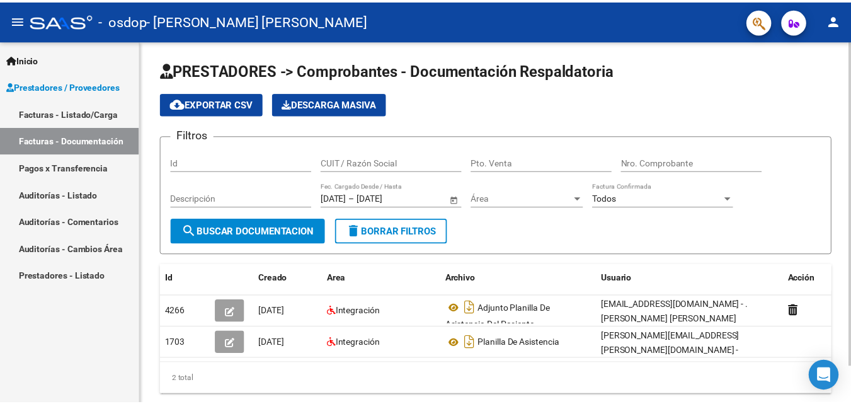
scroll to position [41, 0]
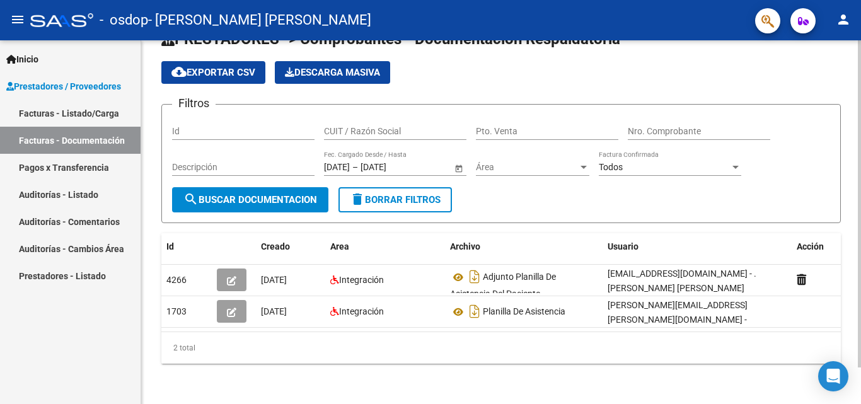
click at [860, 288] on div at bounding box center [858, 240] width 3 height 327
click at [846, 19] on mat-icon "person" at bounding box center [842, 19] width 15 height 15
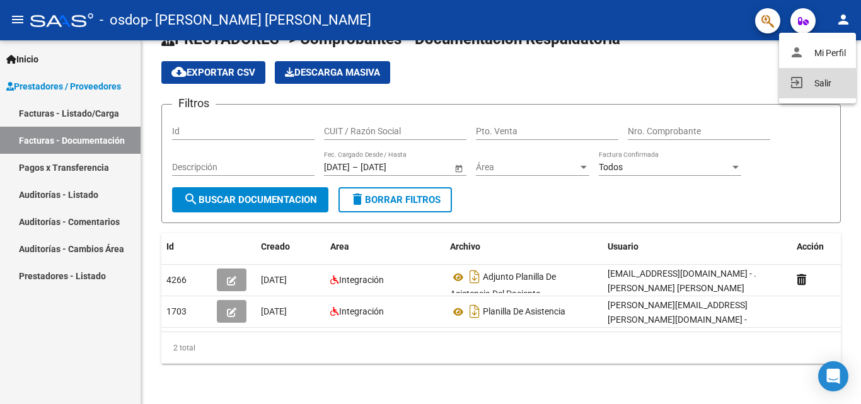
click at [818, 89] on button "exit_to_app Salir" at bounding box center [817, 83] width 77 height 30
